Goal: Information Seeking & Learning: Learn about a topic

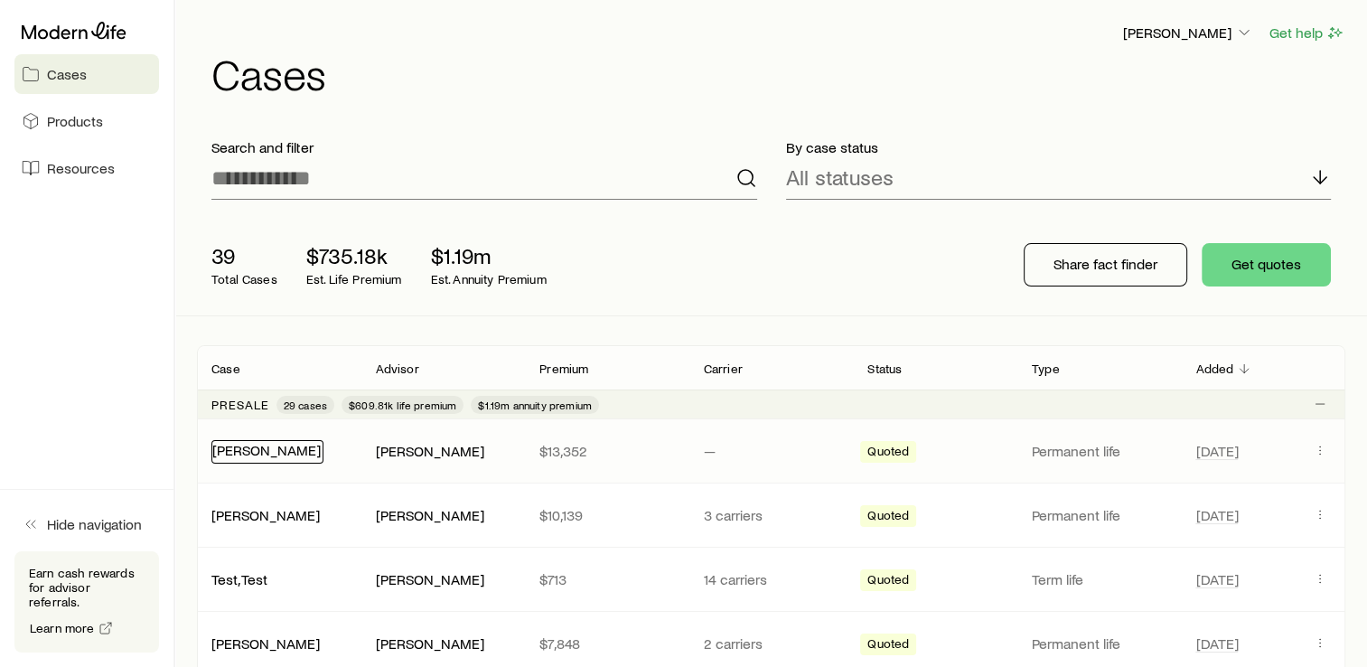
click at [241, 453] on link "[PERSON_NAME]" at bounding box center [266, 449] width 108 height 17
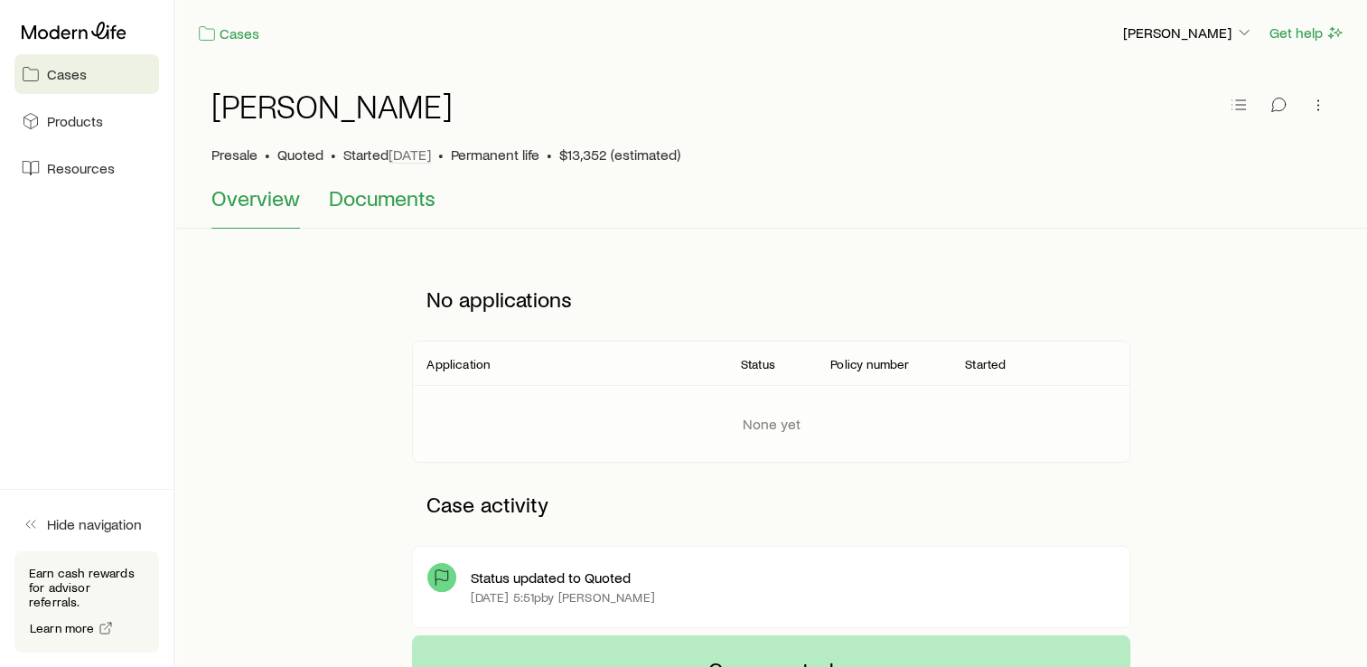
click at [385, 202] on span "Documents" at bounding box center [382, 197] width 107 height 25
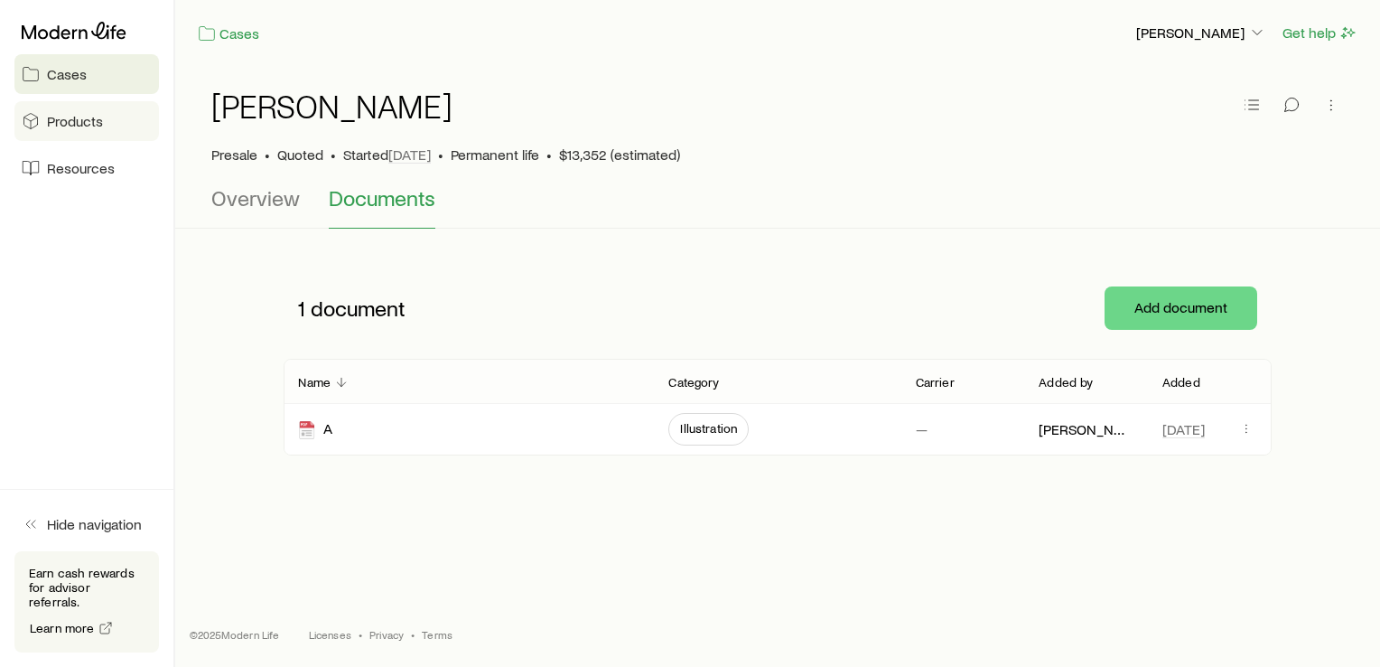
click at [64, 124] on span "Products" at bounding box center [75, 121] width 56 height 18
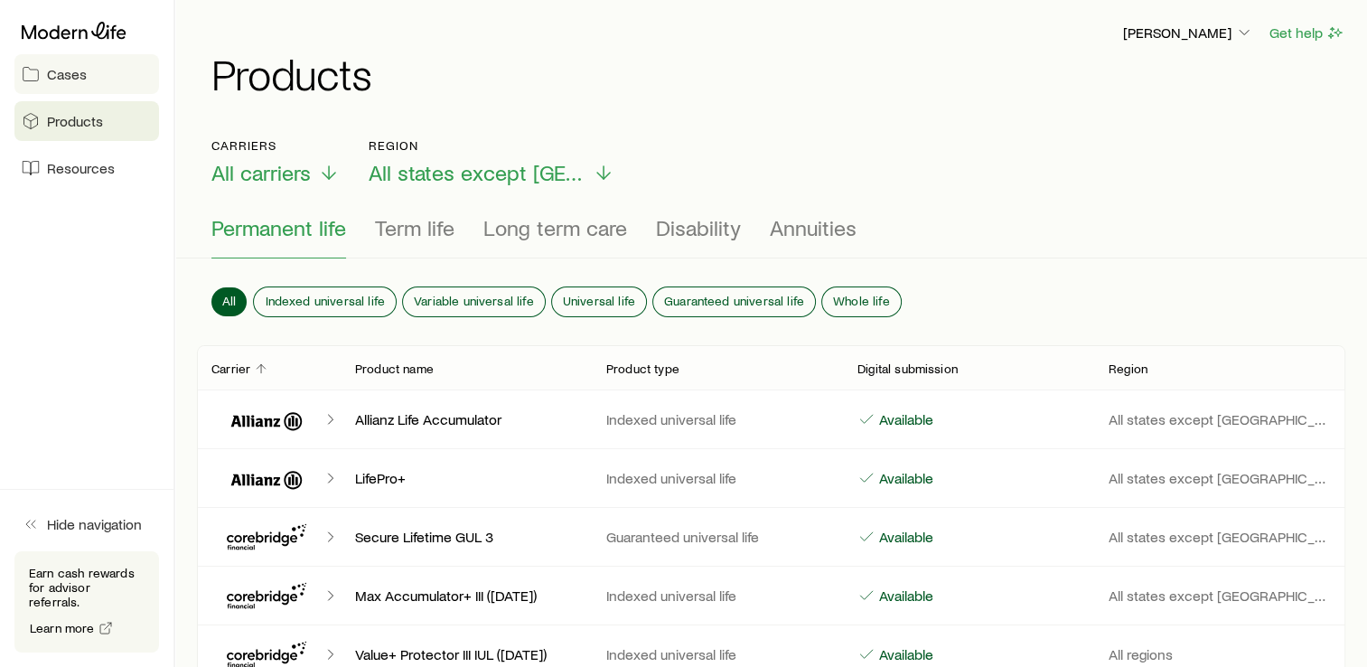
click at [72, 85] on link "Cases" at bounding box center [86, 74] width 145 height 40
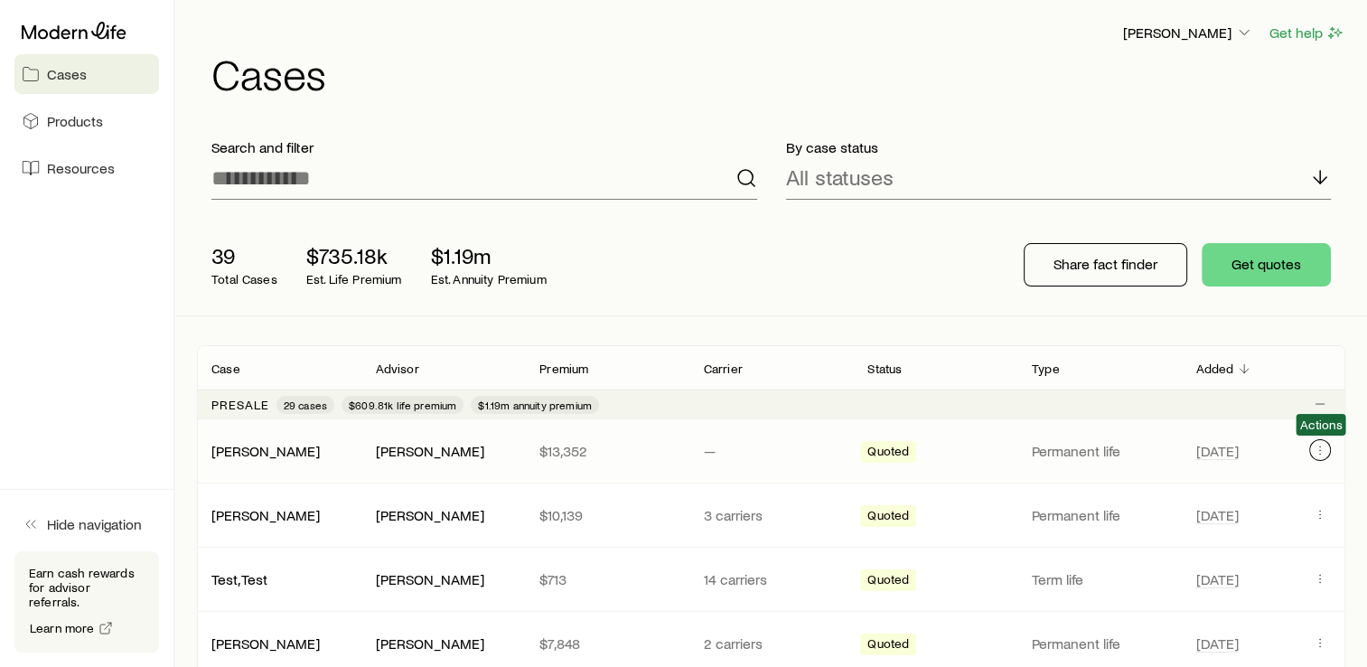
click at [1320, 458] on button "Client cases" at bounding box center [1320, 450] width 22 height 22
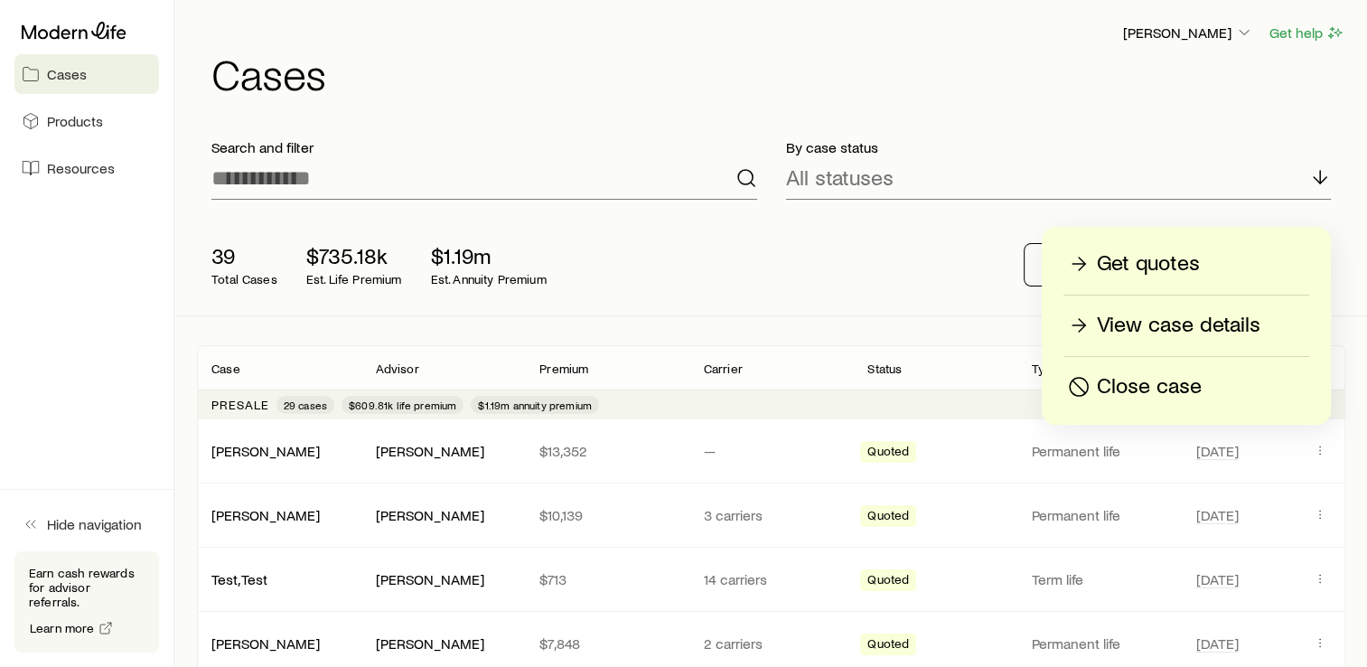
click at [1160, 331] on p "View case details" at bounding box center [1178, 325] width 163 height 29
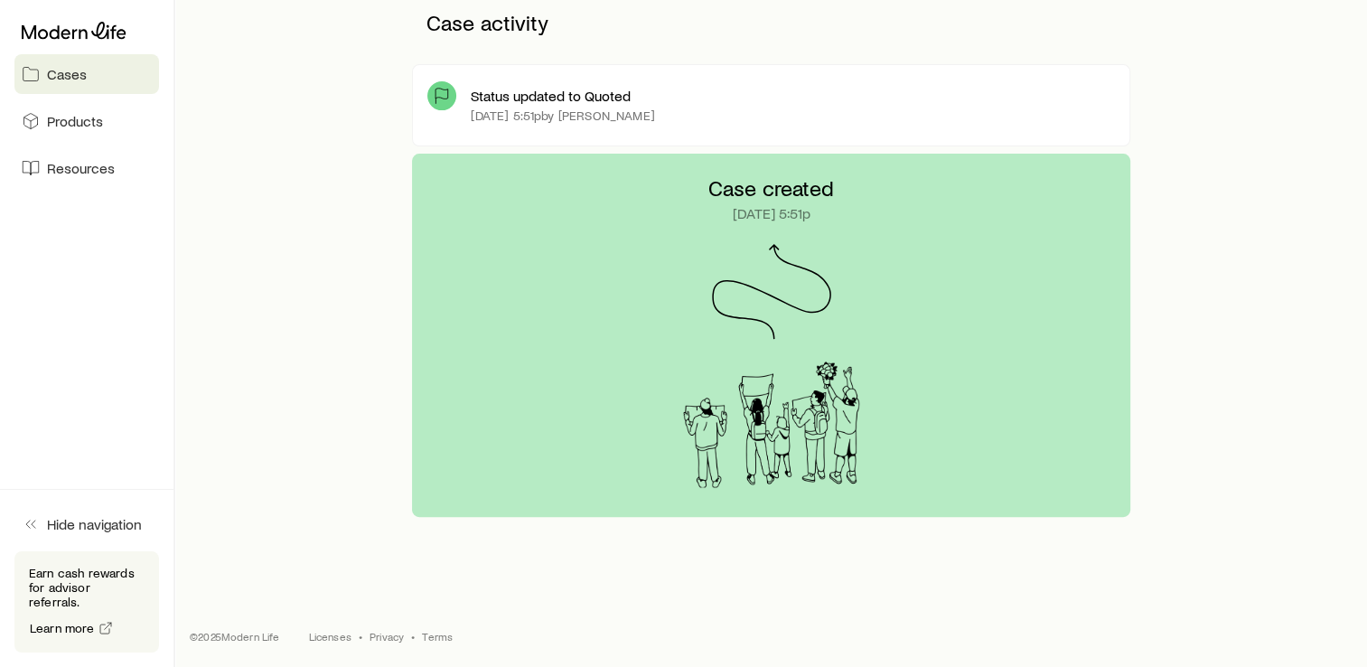
scroll to position [183, 0]
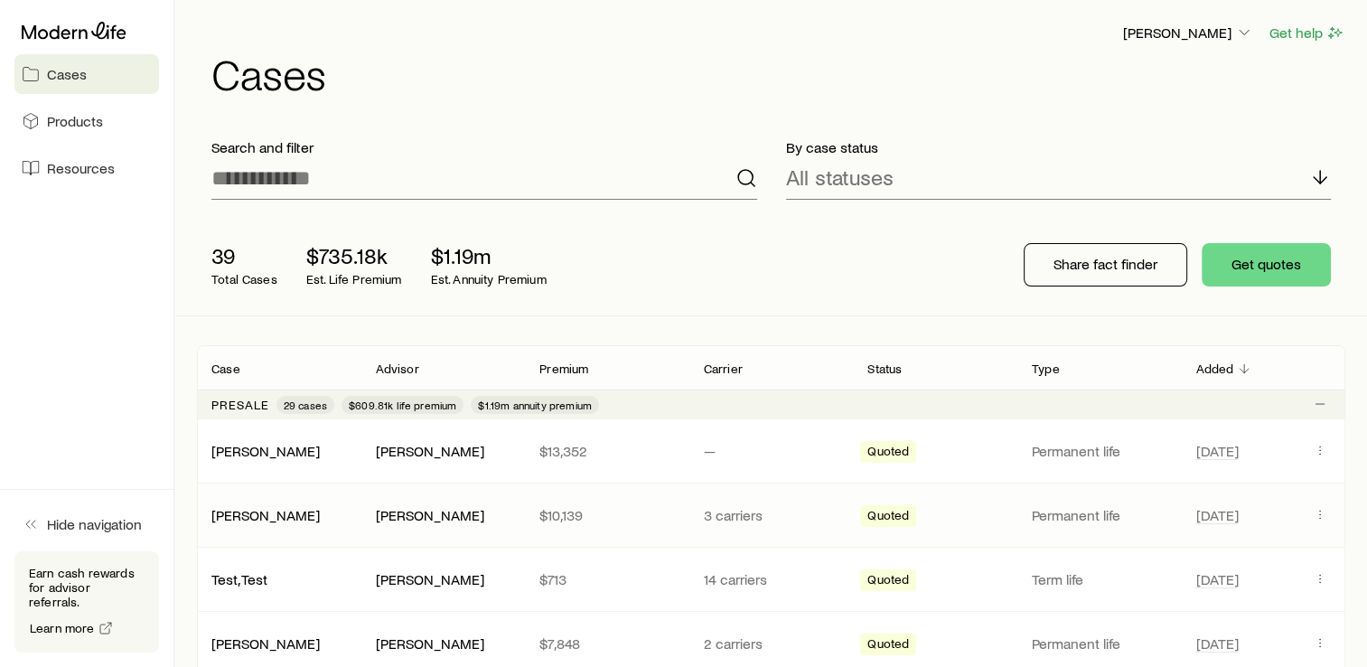
click at [527, 544] on div "[PERSON_NAME] [PERSON_NAME] $10,139 3 carriers Quoted Permanent life [DATE]" at bounding box center [771, 514] width 1148 height 63
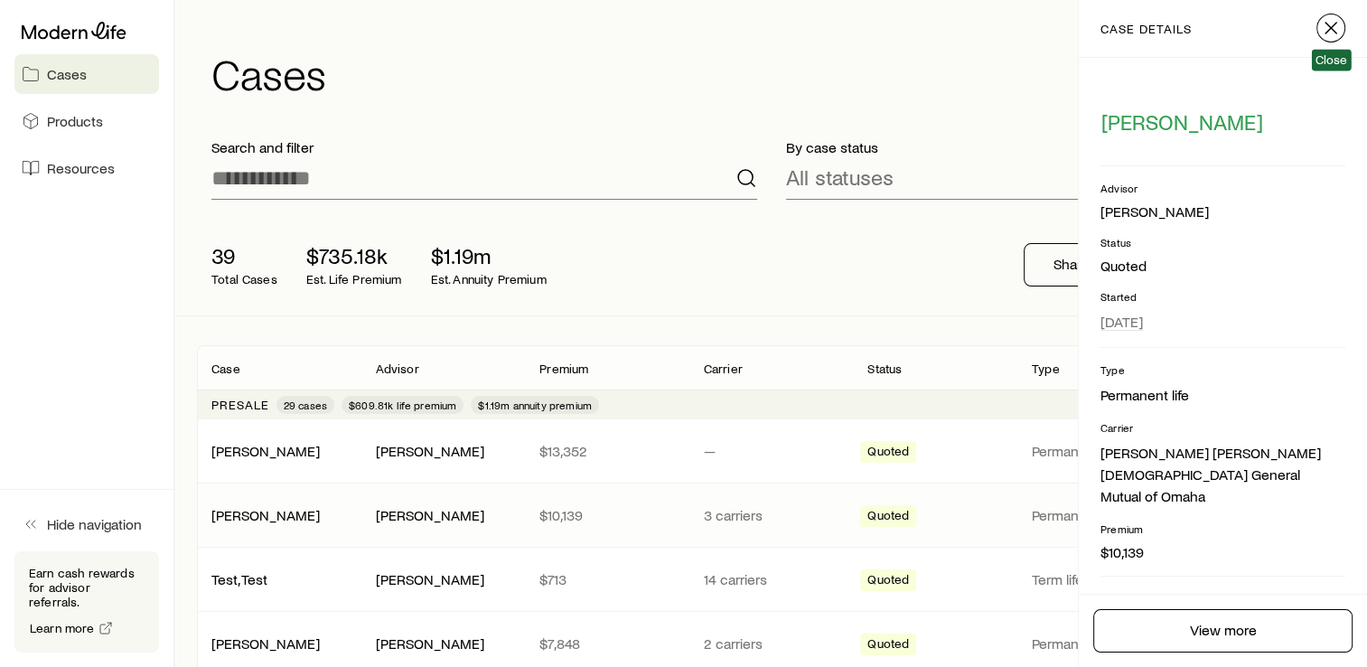
click at [1330, 24] on icon "button" at bounding box center [1331, 28] width 22 height 22
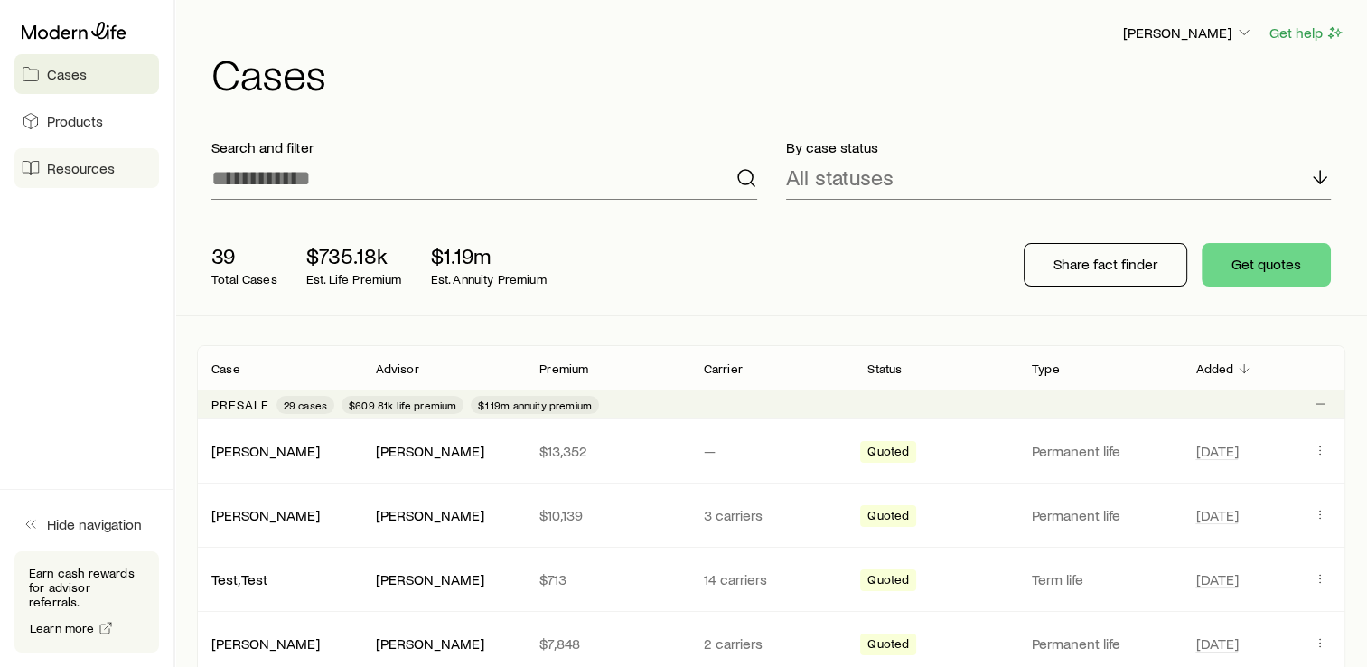
click at [71, 166] on span "Resources" at bounding box center [81, 168] width 68 height 18
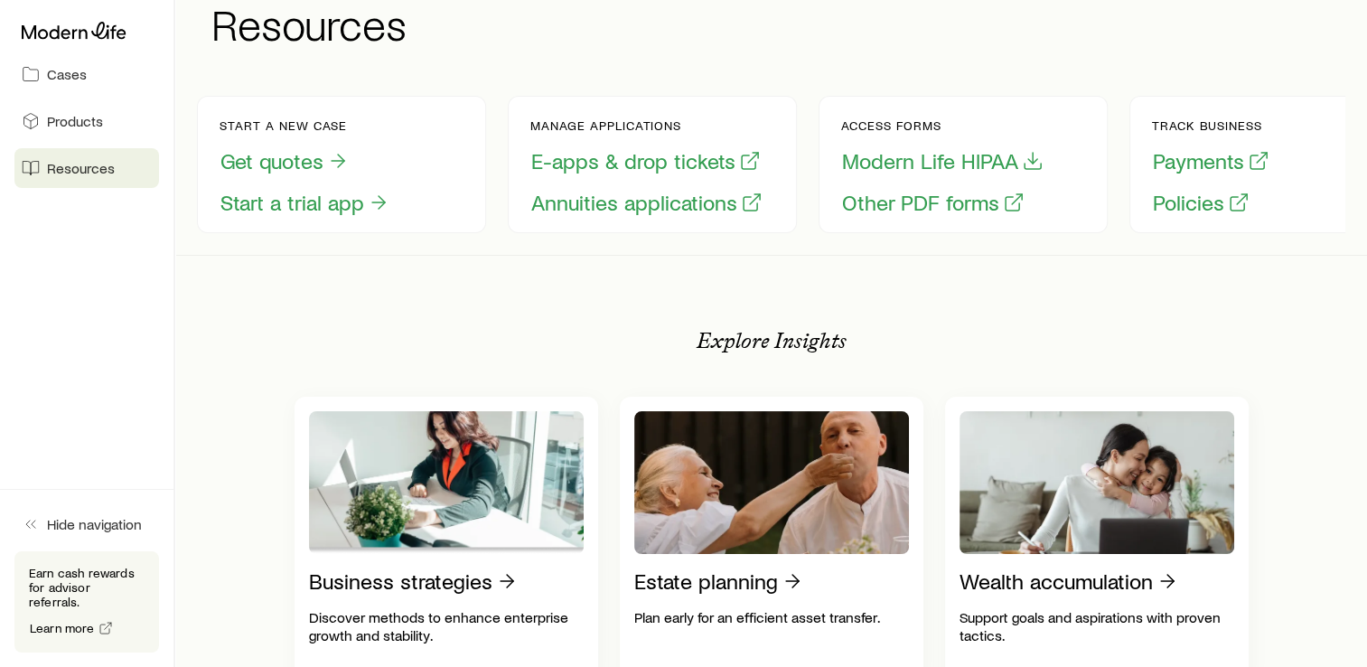
scroll to position [52, 0]
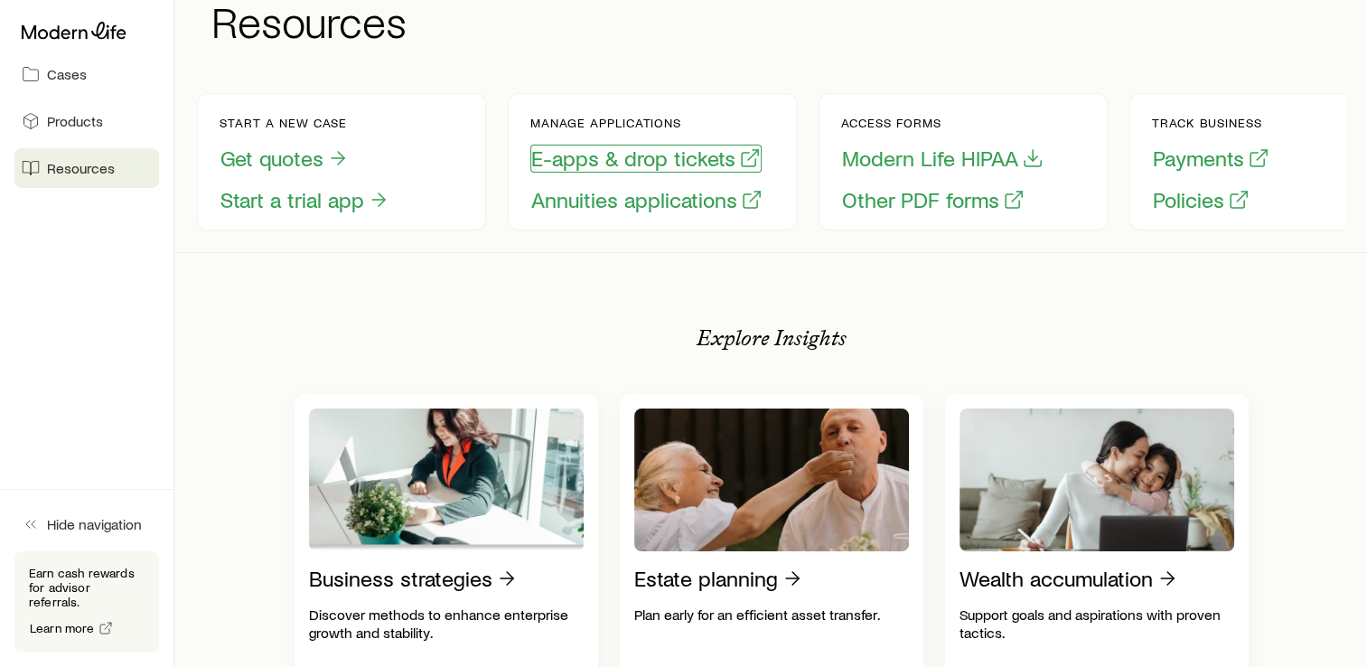
click at [686, 165] on button "E-apps & drop tickets" at bounding box center [645, 159] width 231 height 28
click at [97, 88] on link "Cases" at bounding box center [86, 74] width 145 height 40
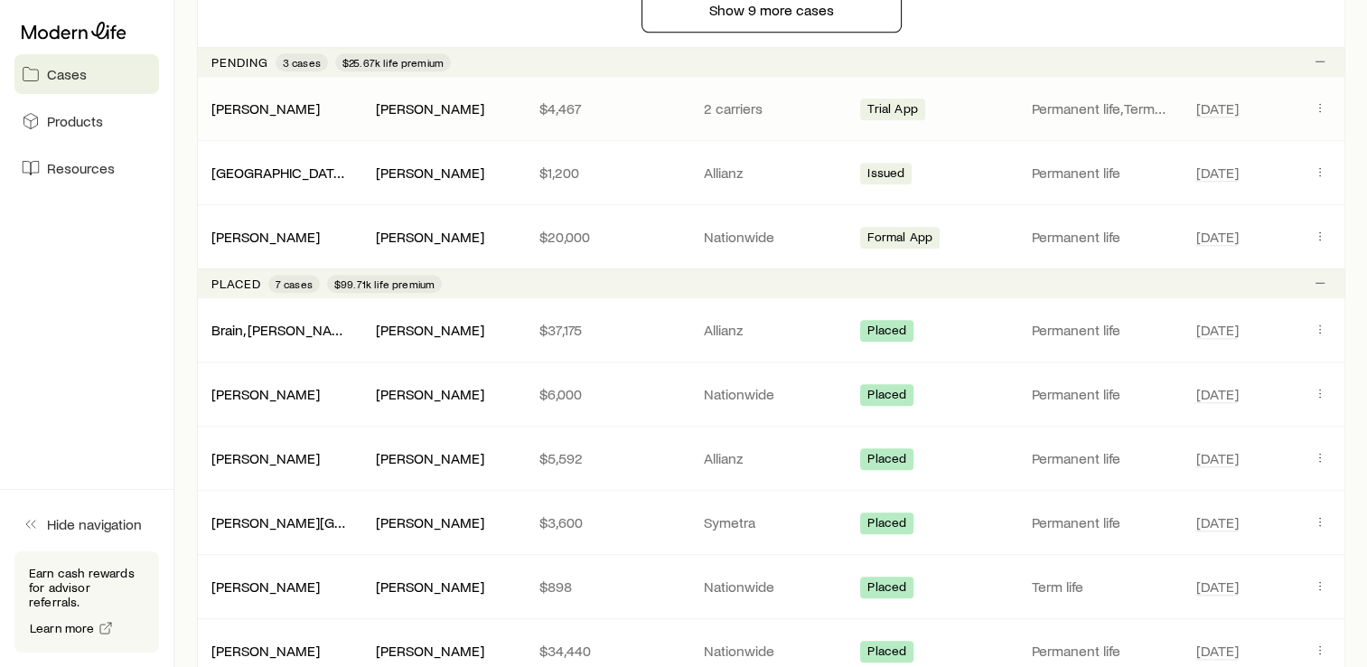
scroll to position [2204, 0]
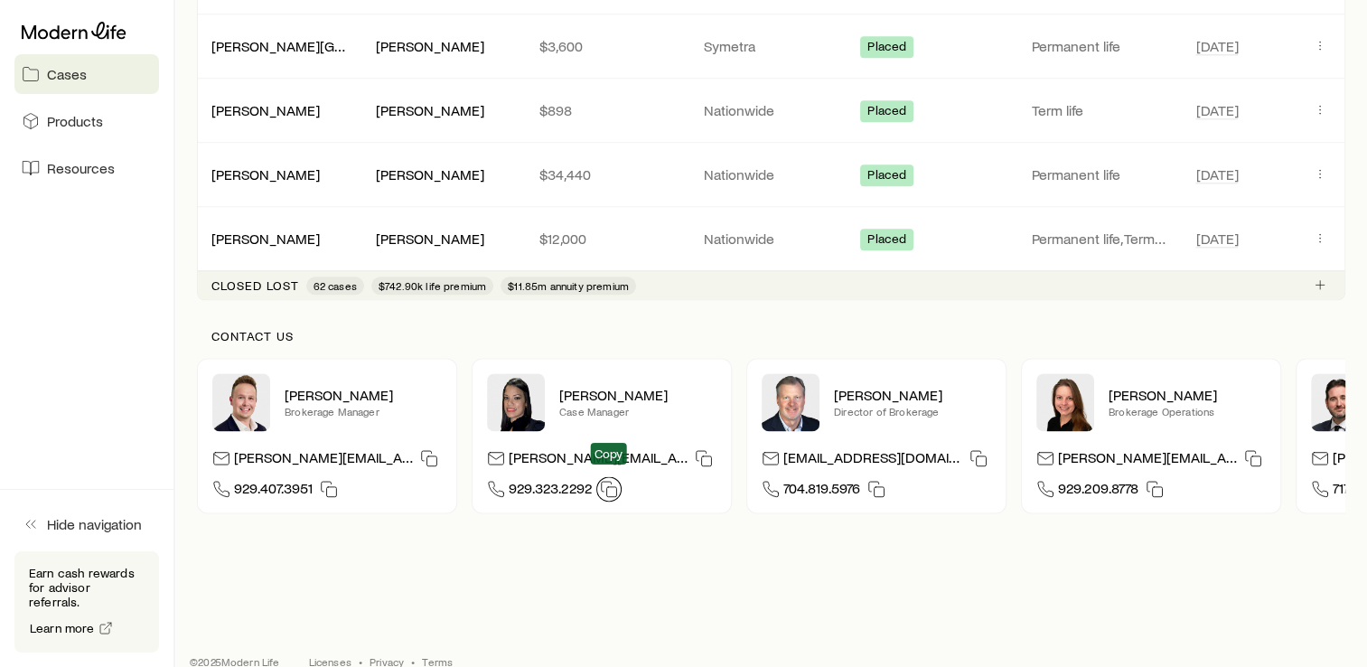
click at [612, 480] on icon "button" at bounding box center [609, 489] width 18 height 18
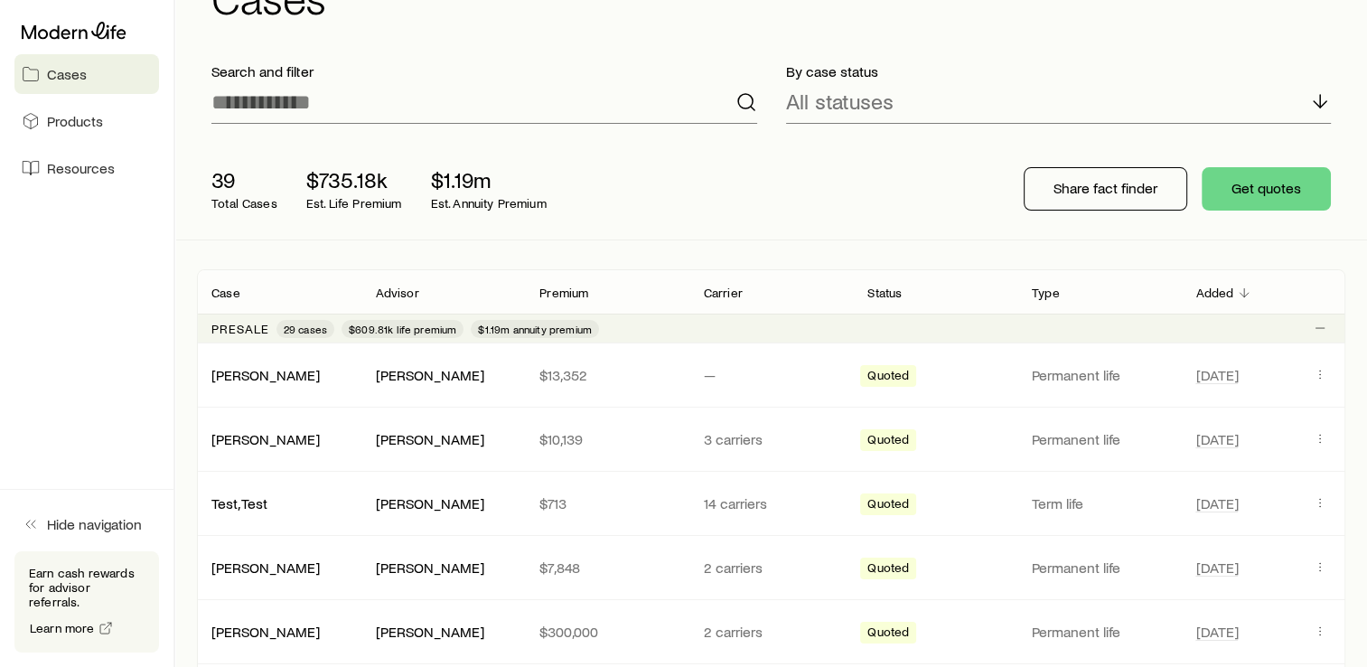
scroll to position [0, 0]
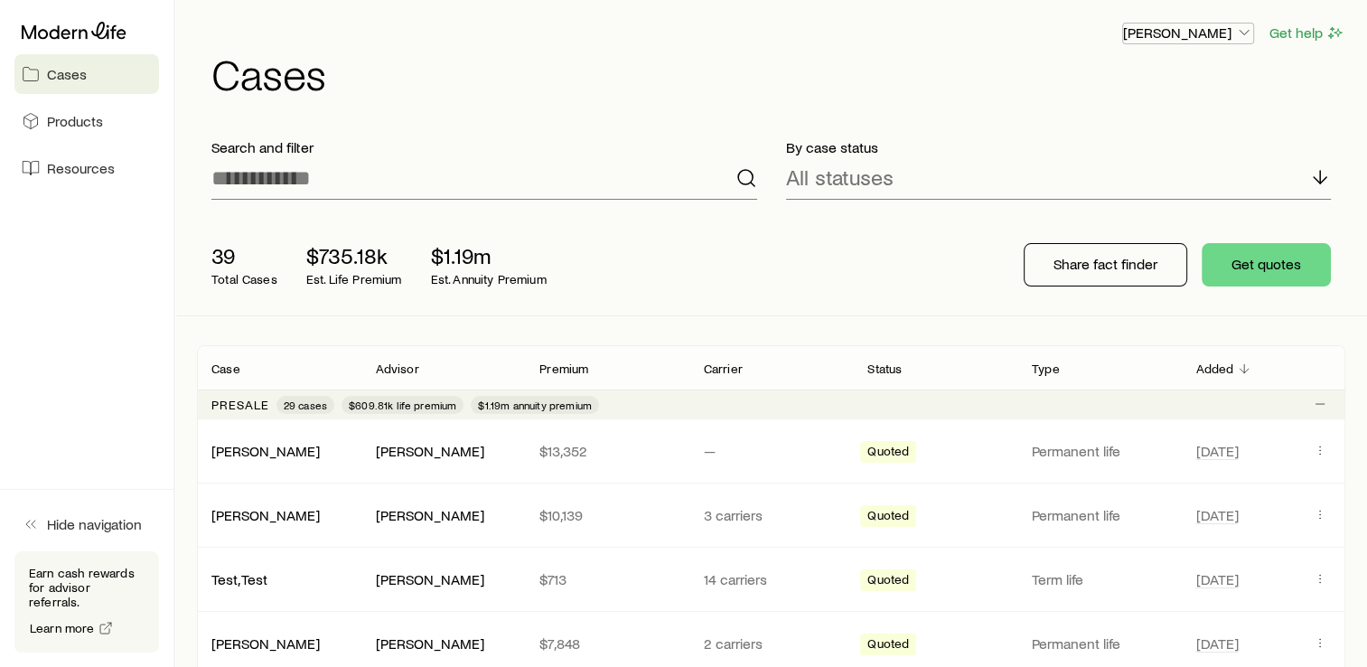
click at [1203, 41] on p "[PERSON_NAME]" at bounding box center [1188, 32] width 130 height 18
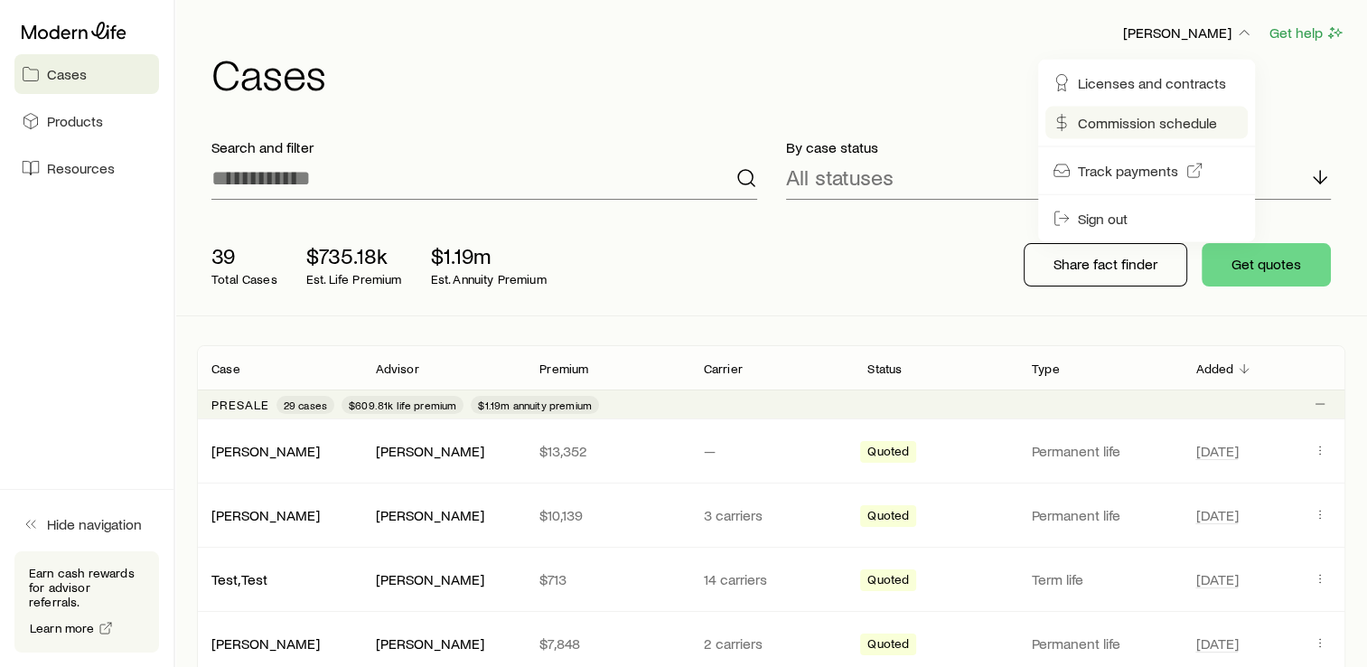
click at [1147, 119] on span "Commission schedule" at bounding box center [1147, 123] width 139 height 18
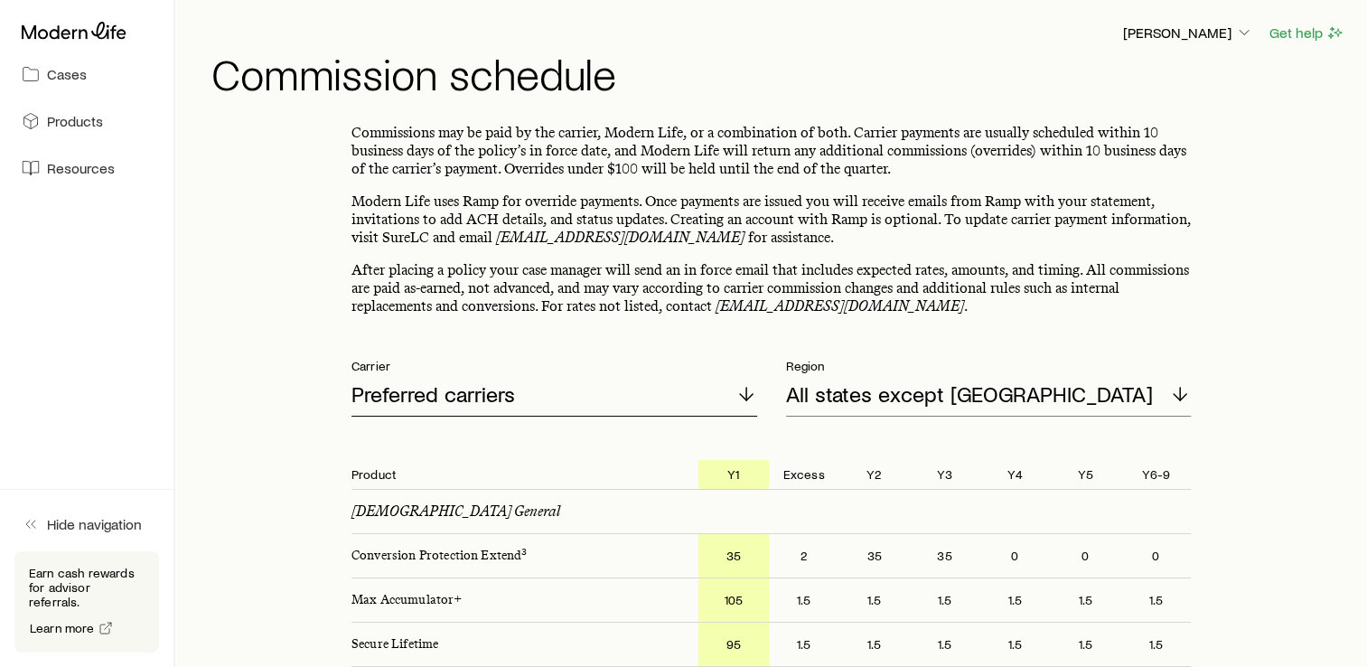
click at [526, 406] on div "Preferred carriers" at bounding box center [554, 394] width 406 height 43
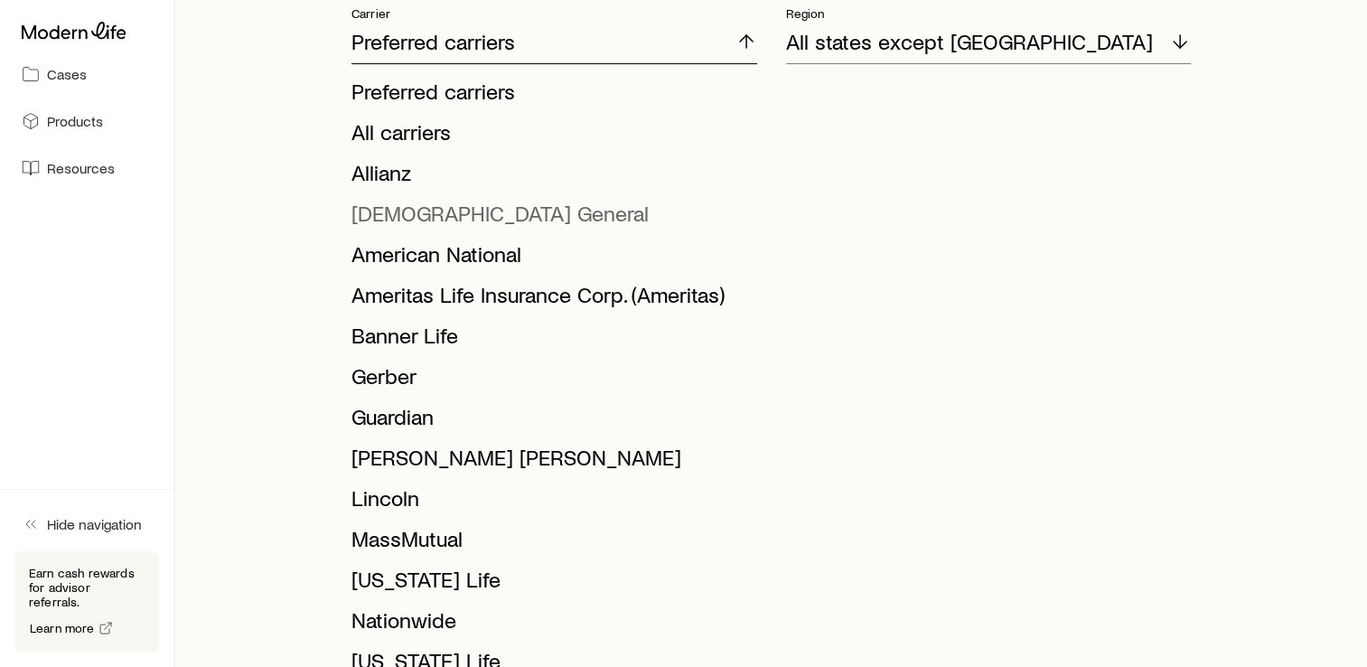
scroll to position [354, 0]
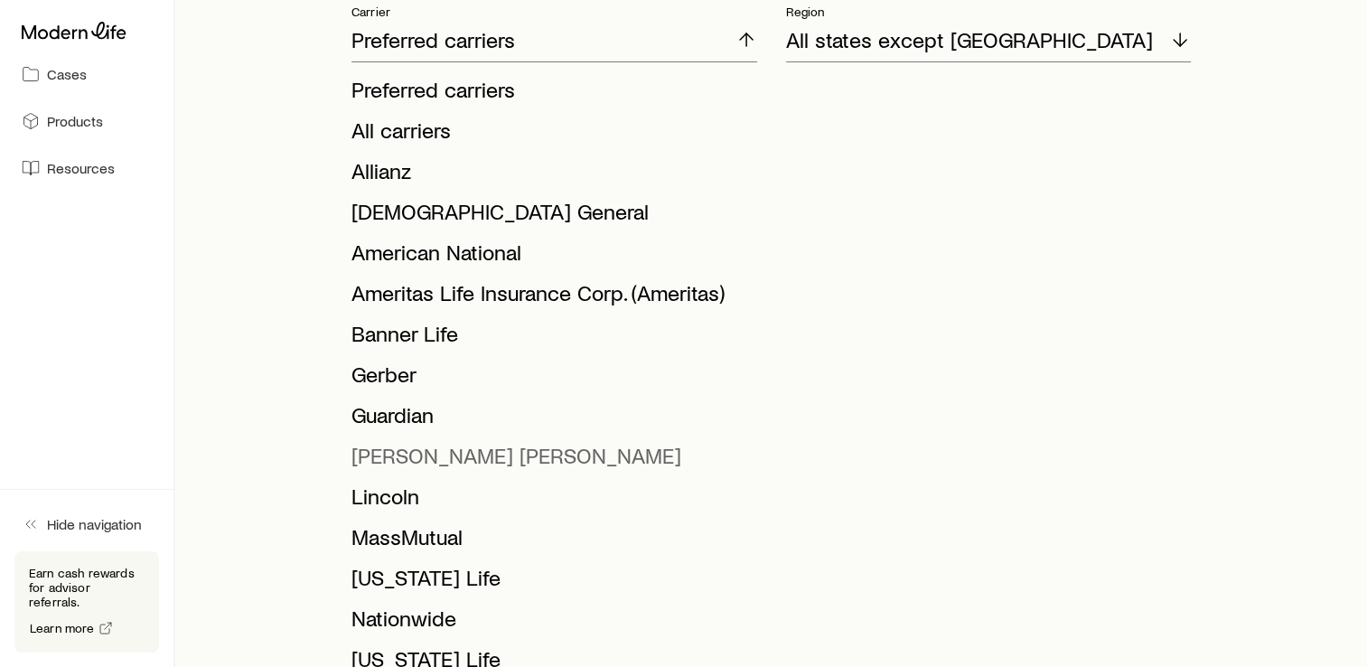
click at [428, 453] on span "[PERSON_NAME] [PERSON_NAME]" at bounding box center [516, 455] width 330 height 26
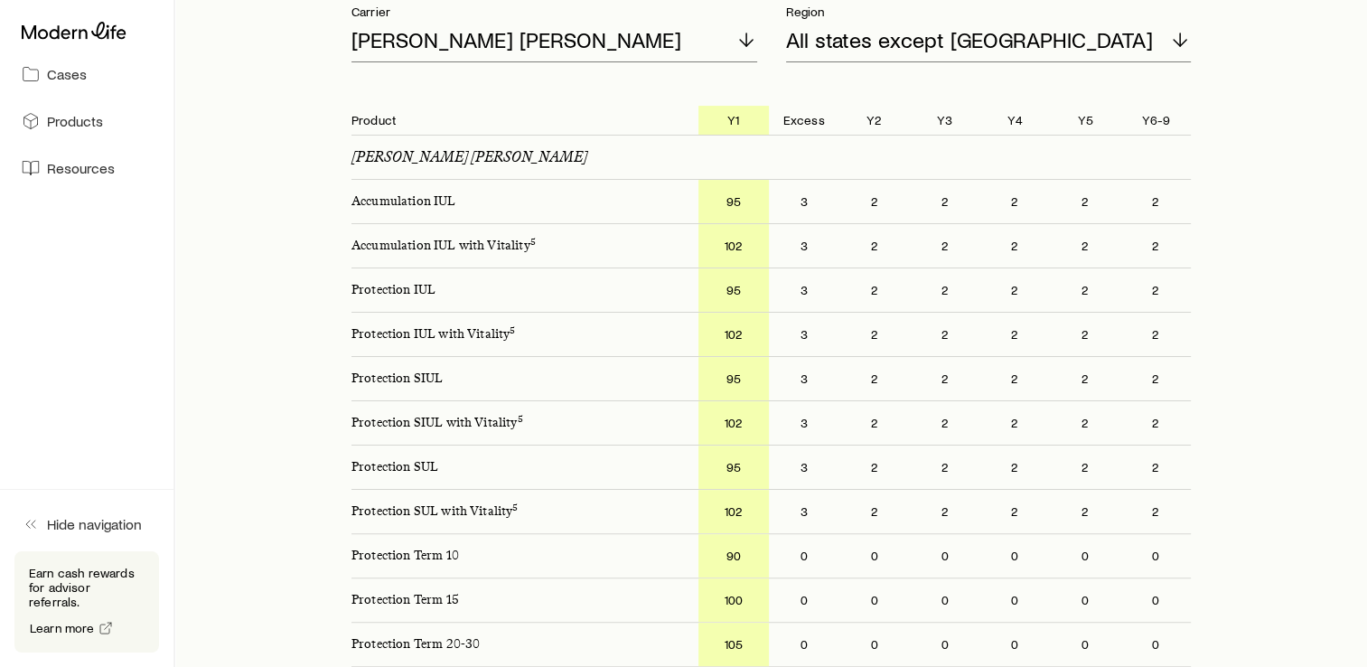
scroll to position [0, 0]
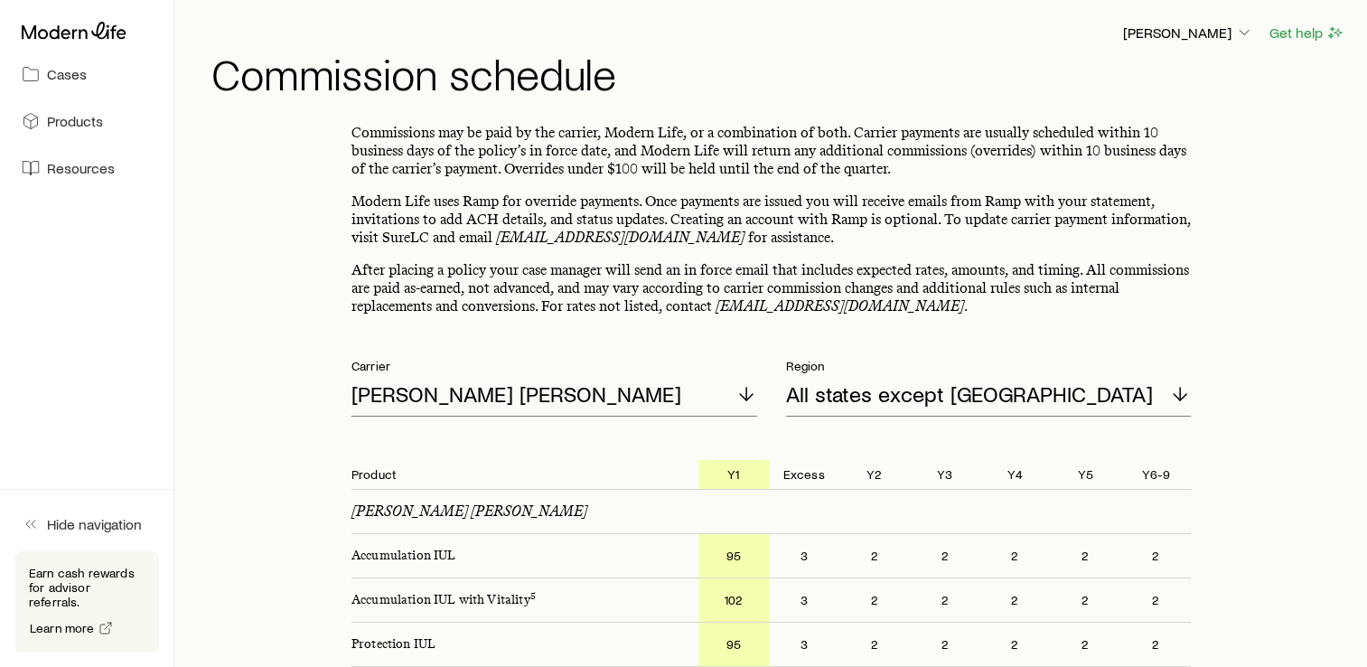
click at [75, 41] on div at bounding box center [86, 30] width 145 height 33
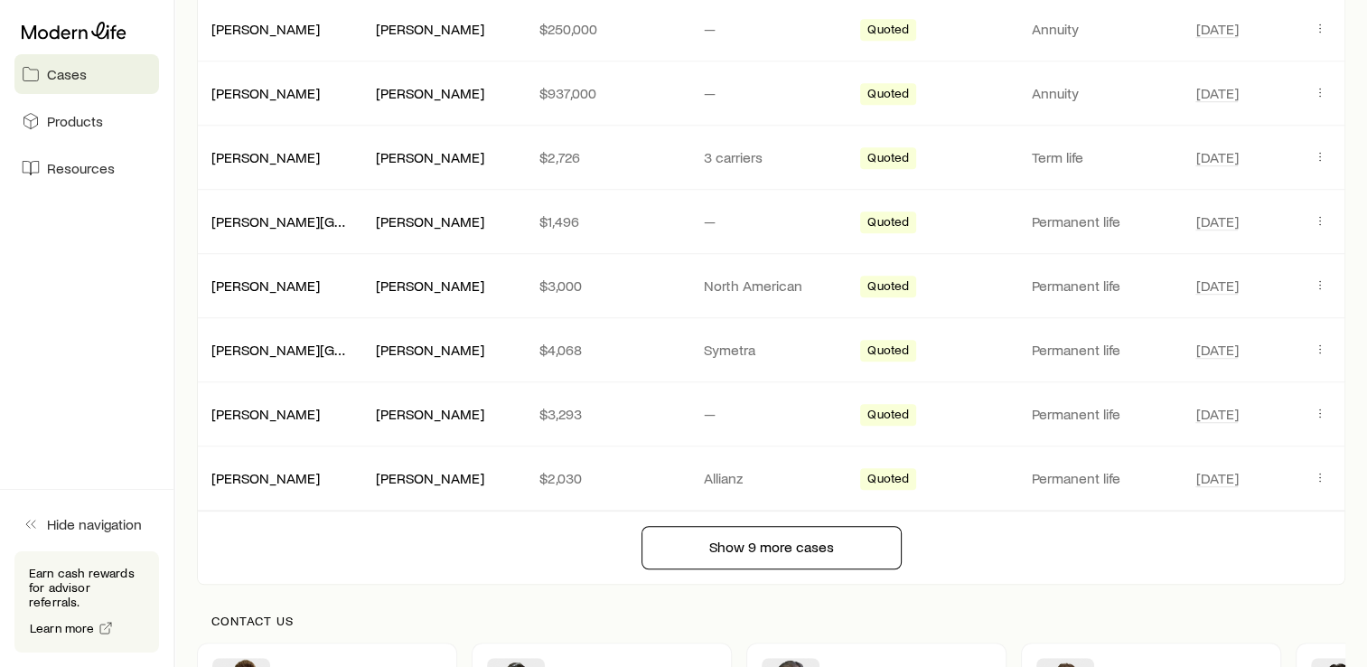
scroll to position [1508, 0]
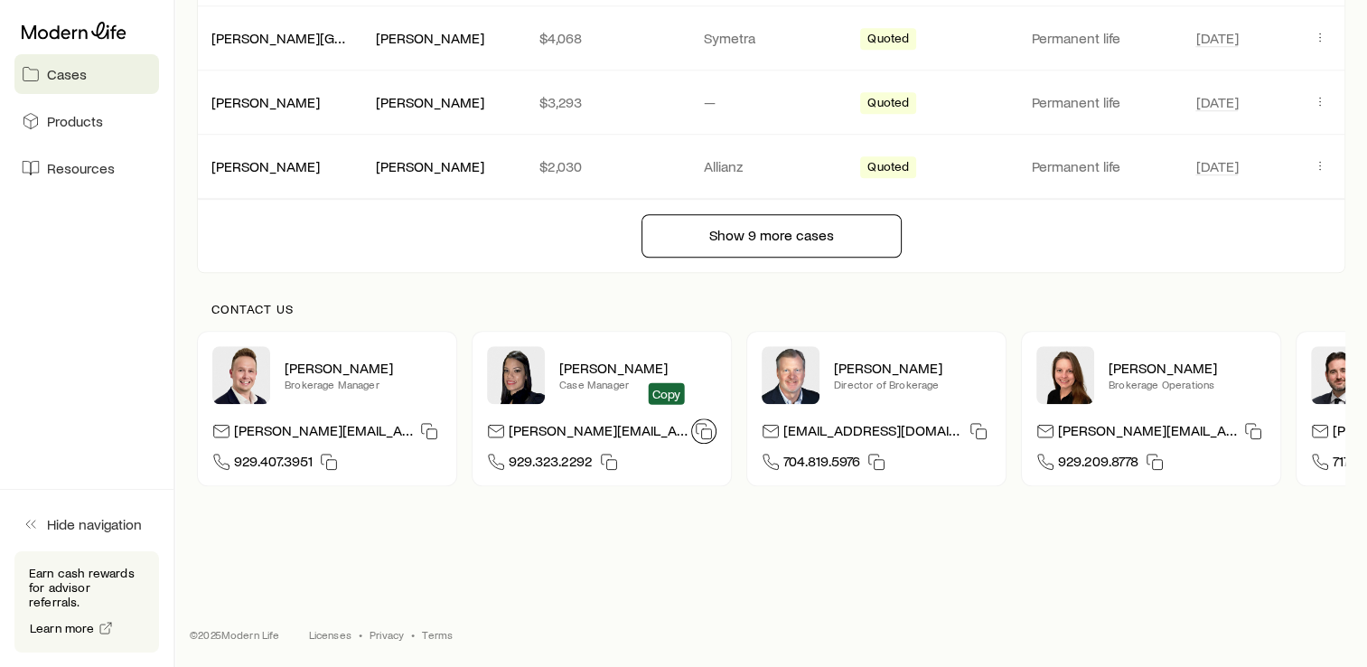
click at [695, 422] on icon "button" at bounding box center [704, 431] width 18 height 18
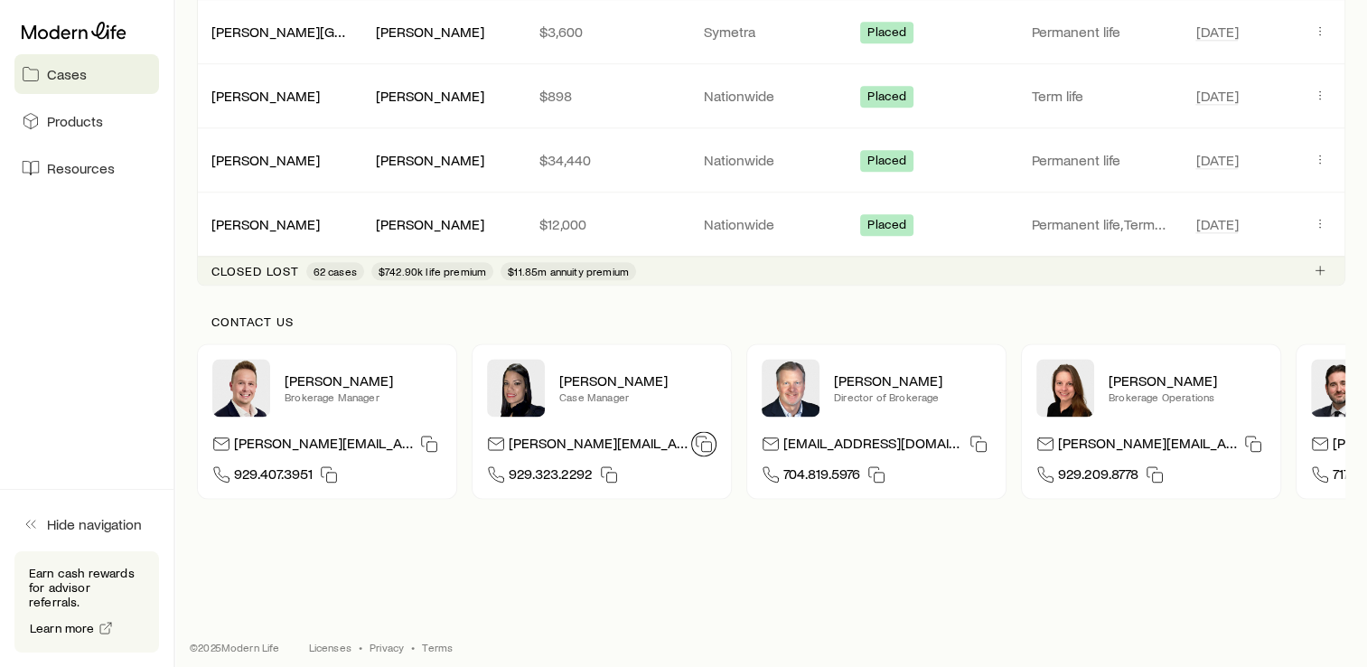
scroll to position [2220, 0]
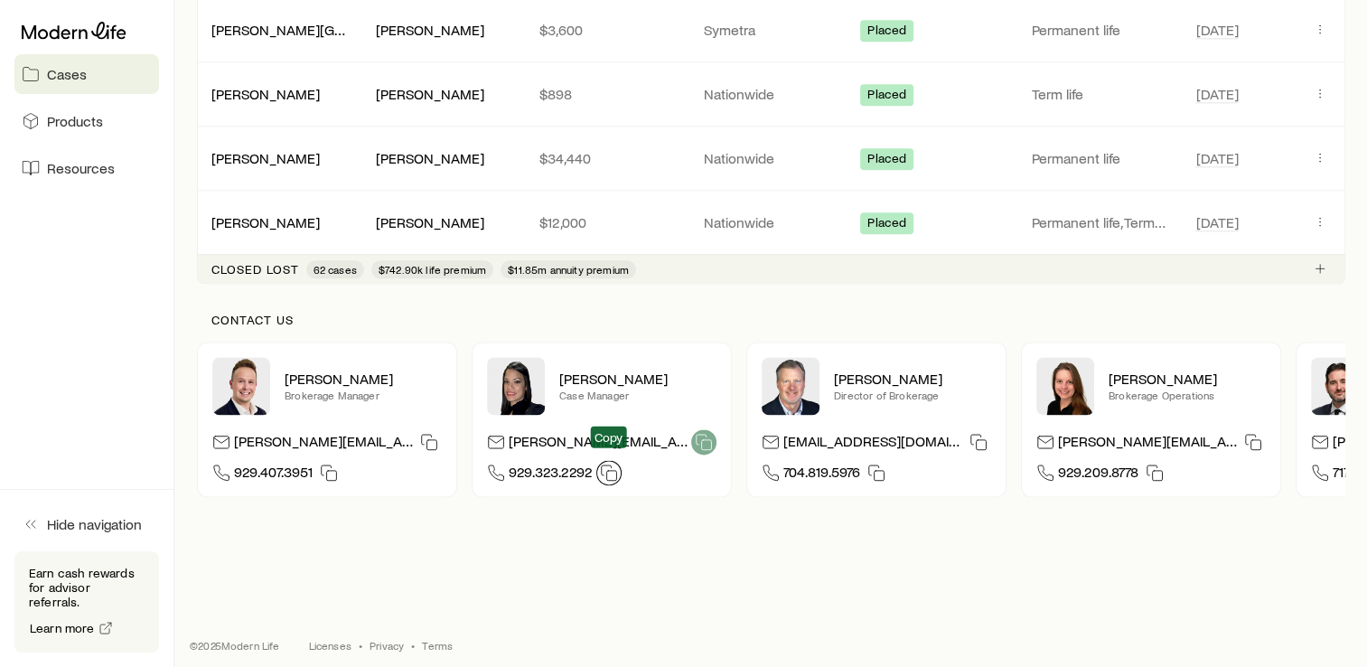
click at [604, 464] on icon "button" at bounding box center [609, 472] width 18 height 18
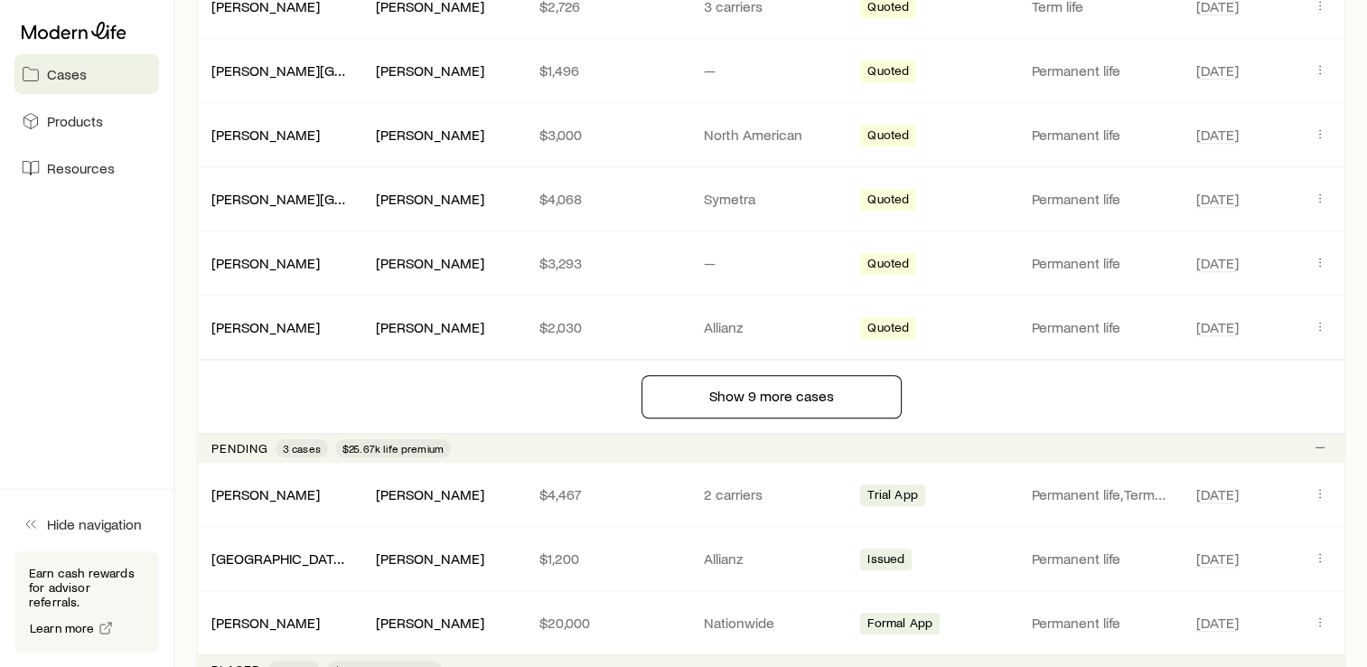
scroll to position [1339, 0]
